Goal: Transaction & Acquisition: Book appointment/travel/reservation

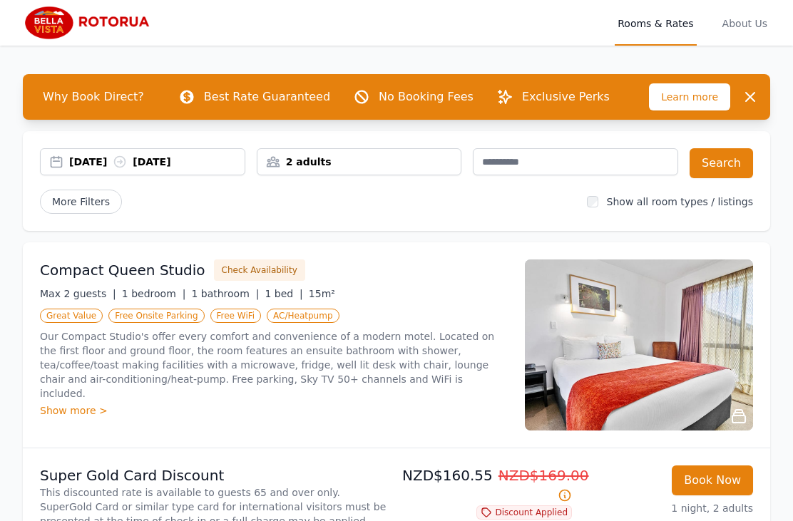
click at [143, 154] on div "[DATE] [DATE]" at bounding box center [142, 161] width 205 height 27
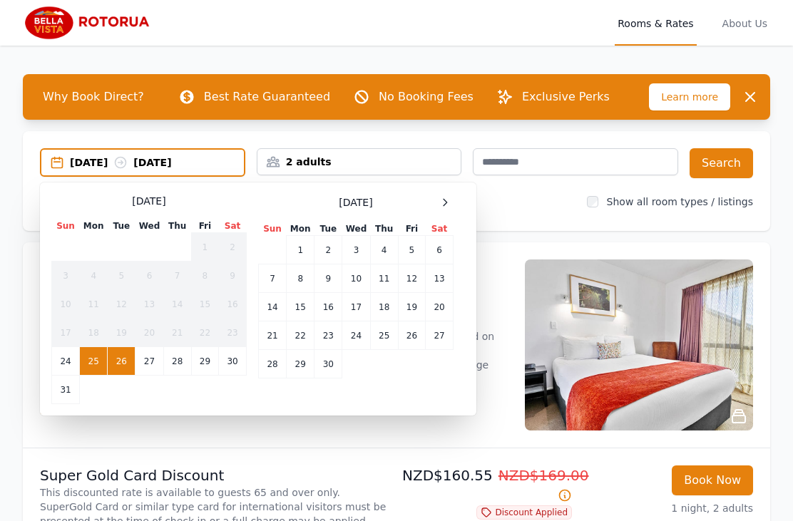
click at [451, 199] on div at bounding box center [444, 202] width 17 height 17
click at [451, 198] on div at bounding box center [444, 202] width 17 height 17
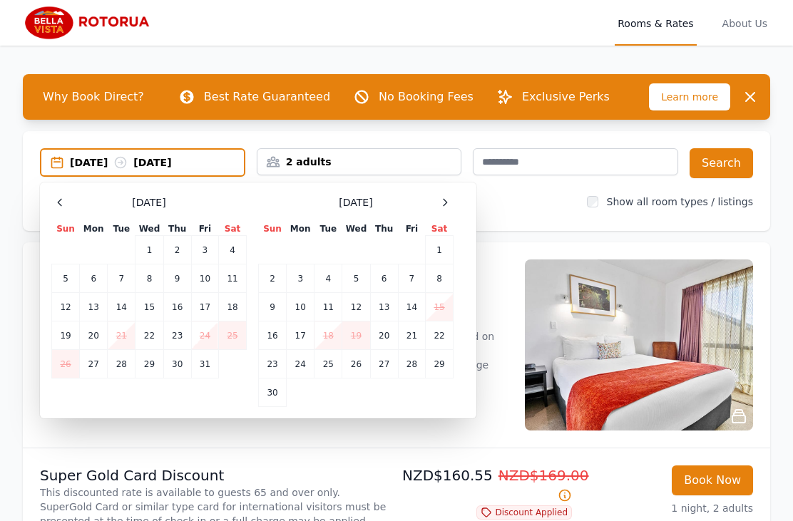
click at [450, 205] on icon at bounding box center [444, 202] width 11 height 11
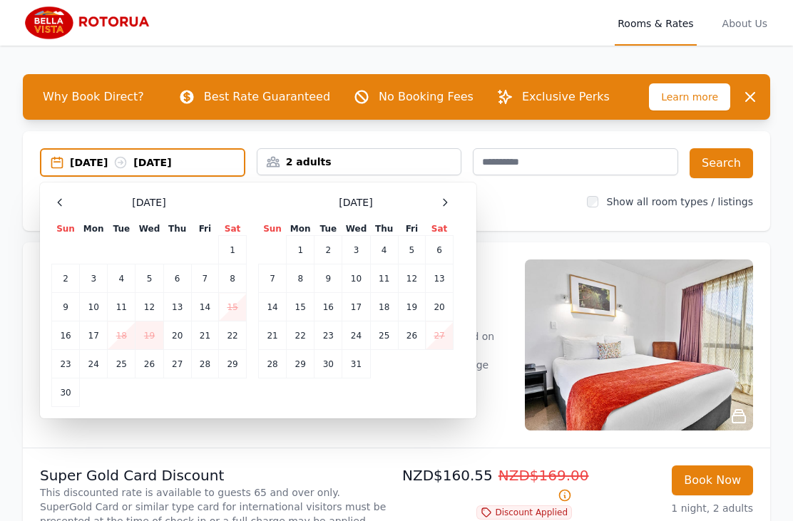
click at [297, 338] on td "22" at bounding box center [301, 336] width 28 height 29
click at [362, 336] on td "24" at bounding box center [356, 336] width 28 height 29
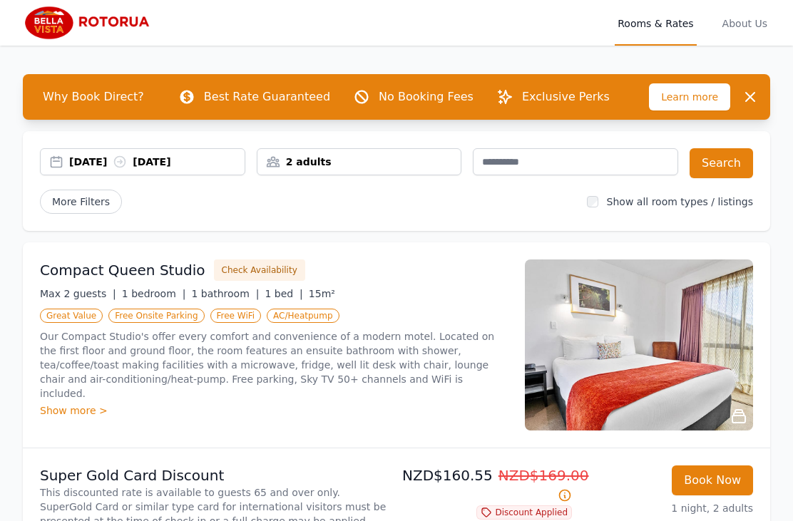
click at [375, 159] on div "2 adults" at bounding box center [359, 162] width 204 height 14
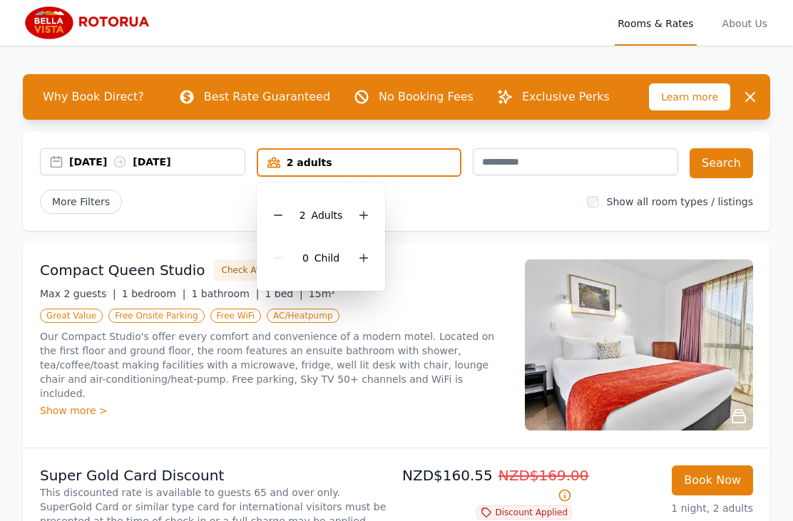
click at [364, 215] on icon at bounding box center [364, 216] width 8 height 8
click at [720, 168] on button "Search" at bounding box center [721, 163] width 63 height 30
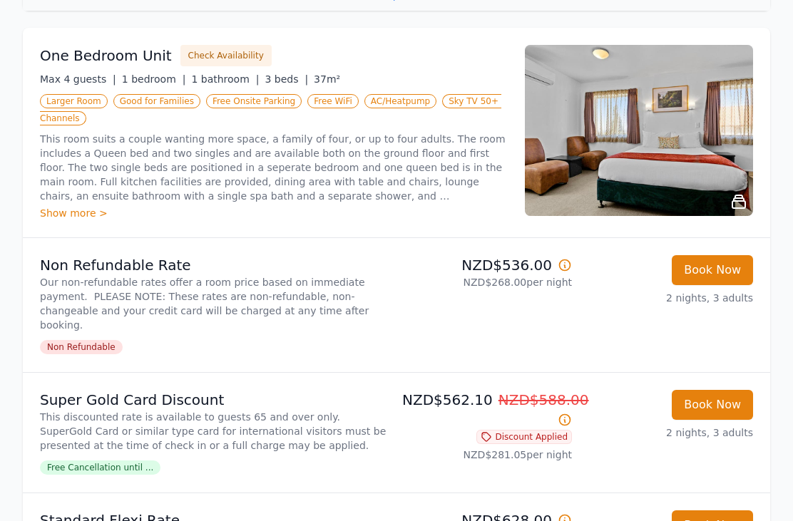
scroll to position [844, 0]
click at [206, 46] on button "Check Availability" at bounding box center [225, 56] width 91 height 21
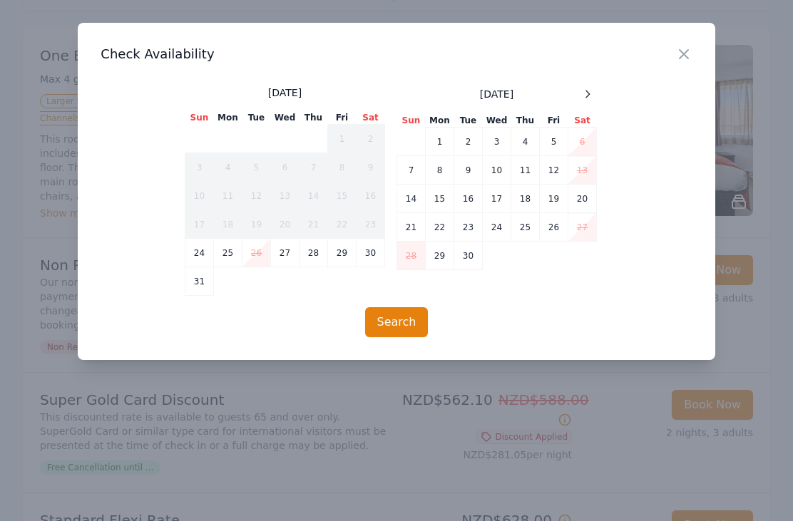
click at [586, 93] on icon at bounding box center [587, 93] width 11 height 11
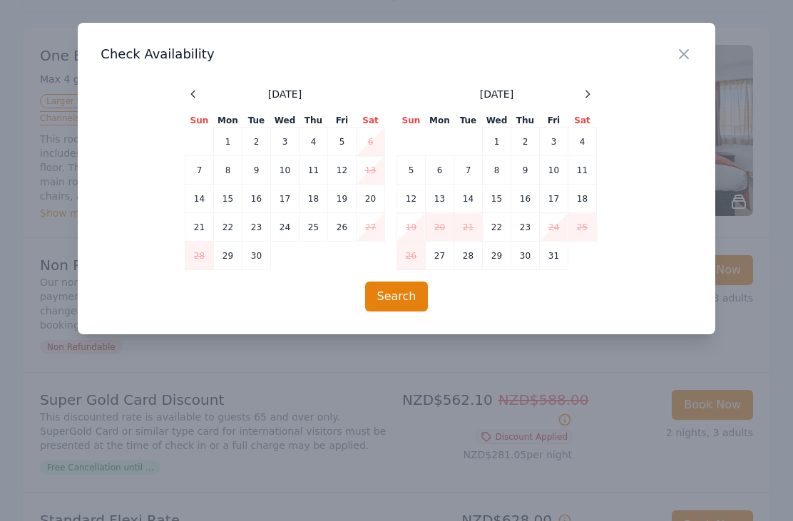
click at [590, 98] on icon at bounding box center [587, 93] width 11 height 11
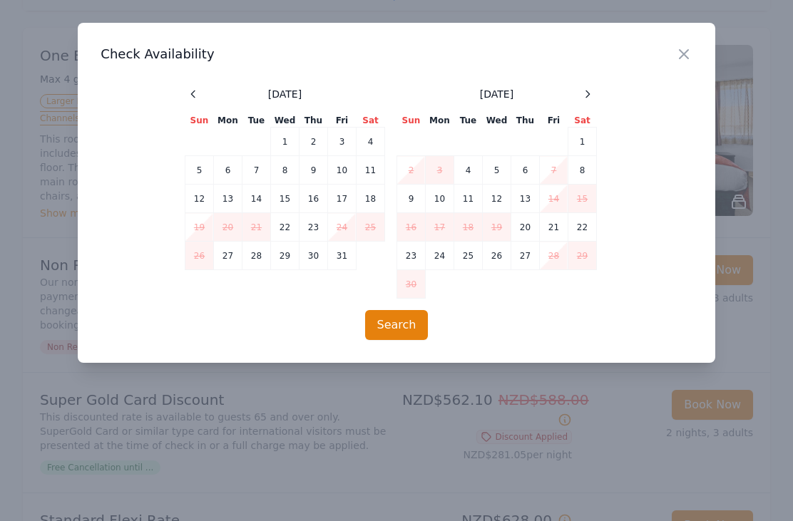
click at [580, 97] on div at bounding box center [587, 94] width 17 height 17
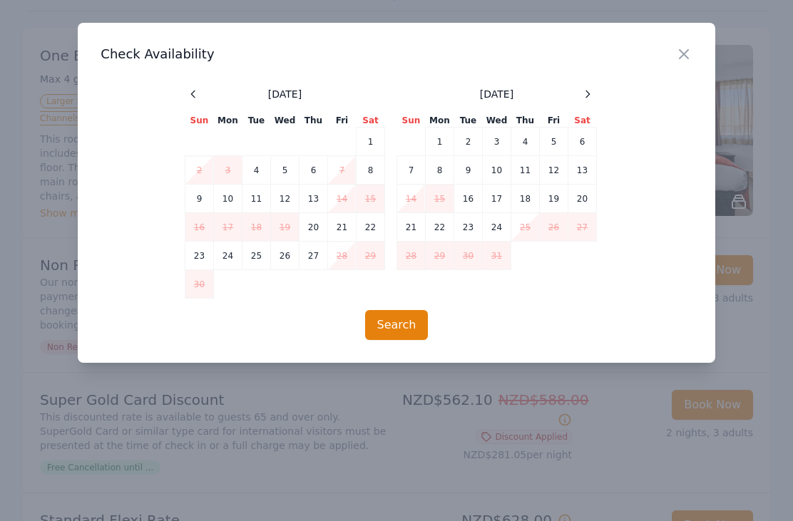
click at [439, 224] on td "22" at bounding box center [439, 227] width 29 height 29
click at [494, 230] on td "24" at bounding box center [496, 227] width 29 height 29
click at [404, 325] on button "Search" at bounding box center [396, 325] width 63 height 30
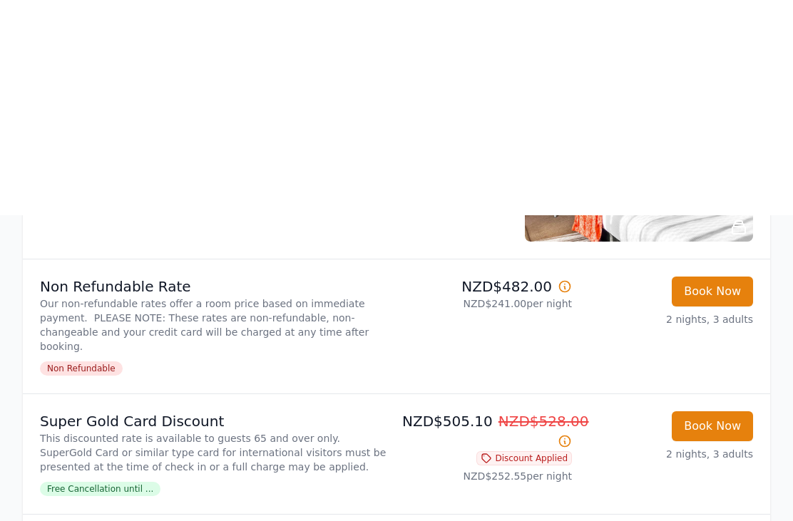
scroll to position [0, 0]
